Goal: Navigation & Orientation: Go to known website

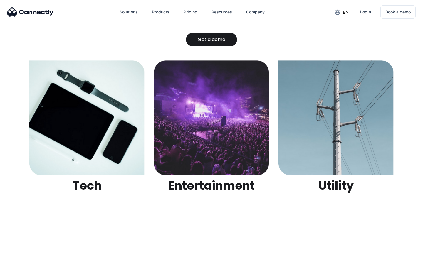
scroll to position [1851, 0]
